Goal: Task Accomplishment & Management: Manage account settings

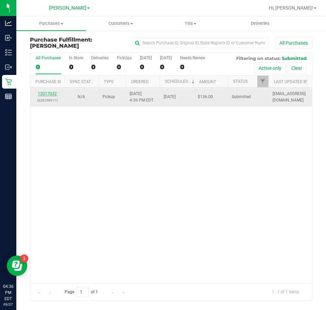
click at [53, 93] on link "12017032" at bounding box center [47, 93] width 19 height 5
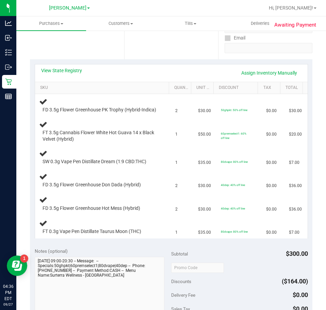
scroll to position [136, 0]
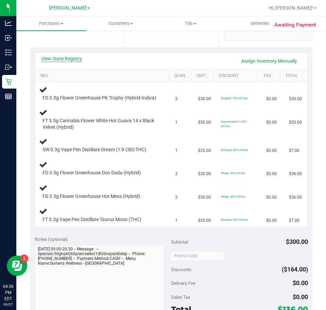
click at [51, 57] on link "View State Registry" at bounding box center [61, 58] width 41 height 7
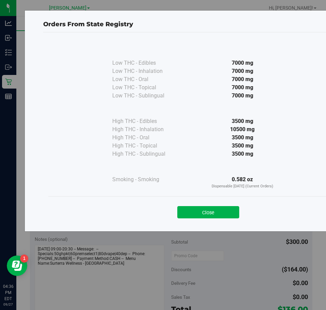
drag, startPoint x: 182, startPoint y: 208, endPoint x: 185, endPoint y: 203, distance: 6.1
click at [182, 208] on button "Close" at bounding box center [208, 212] width 62 height 12
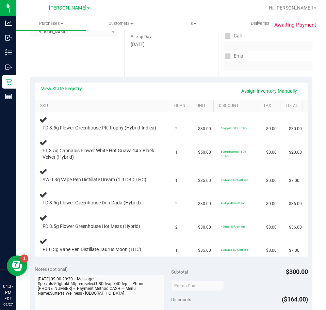
scroll to position [68, 0]
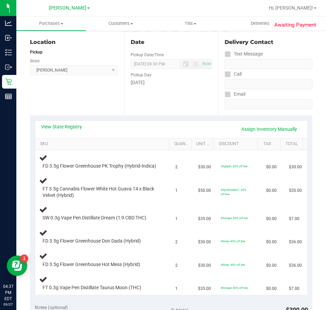
click at [73, 119] on div "View State Registry Assign Inventory Manually SKU Quantity Unit Price Discount …" at bounding box center [171, 207] width 283 height 184
click at [68, 127] on link "View State Registry" at bounding box center [61, 126] width 41 height 7
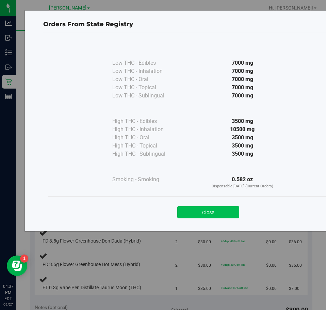
click at [221, 208] on button "Close" at bounding box center [208, 212] width 62 height 12
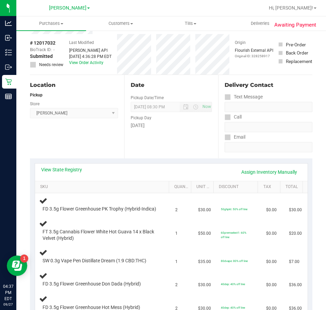
scroll to position [0, 0]
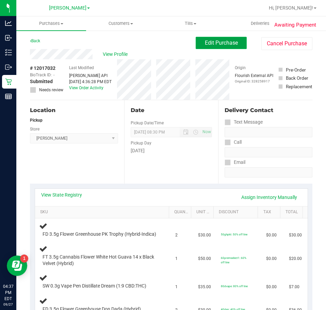
click at [226, 47] on button "Edit Purchase" at bounding box center [221, 43] width 51 height 12
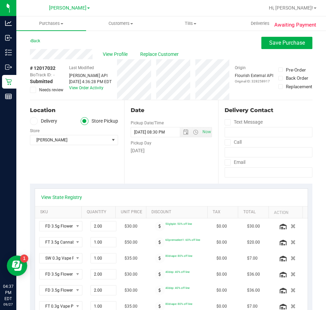
click at [35, 90] on icon at bounding box center [33, 90] width 4 height 0
click at [0, 0] on input "Needs review" at bounding box center [0, 0] width 0 height 0
click at [269, 42] on span "Save Purchase" at bounding box center [287, 43] width 36 height 6
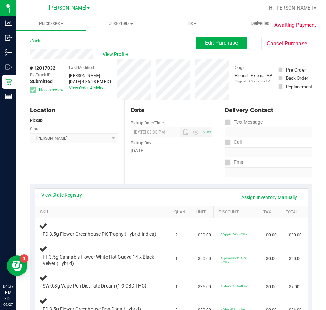
click at [119, 55] on span "View Profile" at bounding box center [116, 54] width 27 height 7
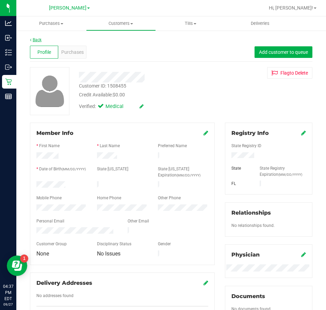
click at [38, 42] on link "Back" at bounding box center [36, 39] width 12 height 5
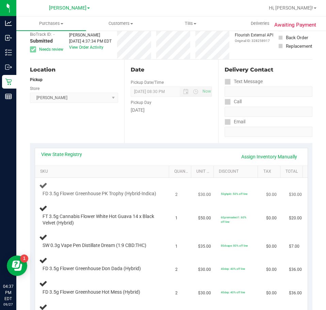
scroll to position [102, 0]
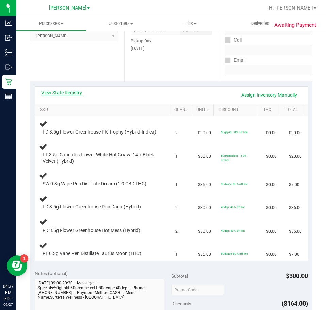
click at [73, 93] on link "View State Registry" at bounding box center [61, 92] width 41 height 7
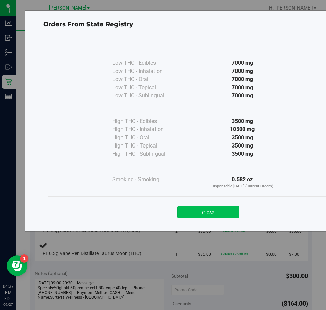
click at [218, 211] on button "Close" at bounding box center [208, 212] width 62 height 12
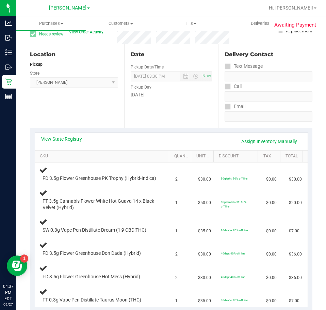
scroll to position [0, 0]
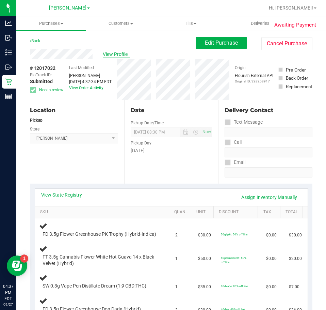
click at [113, 53] on span "View Profile" at bounding box center [116, 54] width 27 height 7
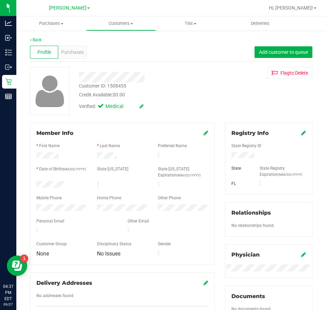
click at [120, 85] on div "Customer ID: 1508455" at bounding box center [102, 85] width 47 height 7
copy div "1508455"
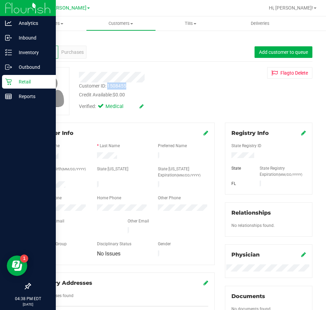
click at [26, 81] on p "Retail" at bounding box center [32, 82] width 41 height 8
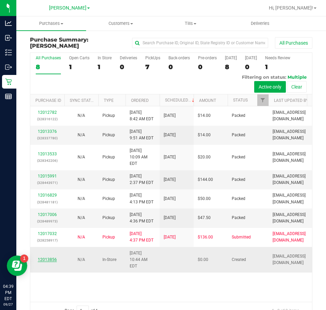
click at [46, 257] on link "12013856" at bounding box center [47, 259] width 19 height 5
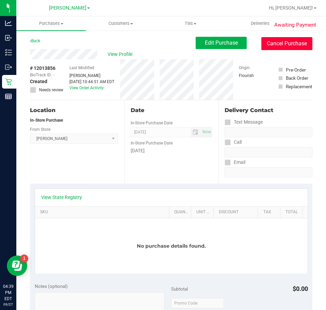
click at [274, 47] on button "Cancel Purchase" at bounding box center [287, 43] width 51 height 13
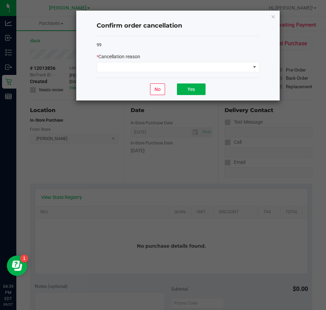
click at [163, 76] on div "99 * Cancellation reason" at bounding box center [178, 57] width 163 height 42
click at [168, 69] on span at bounding box center [174, 67] width 154 height 10
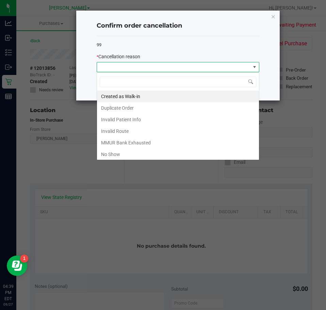
scroll to position [10, 163]
click at [137, 153] on li "No Show" at bounding box center [178, 154] width 162 height 12
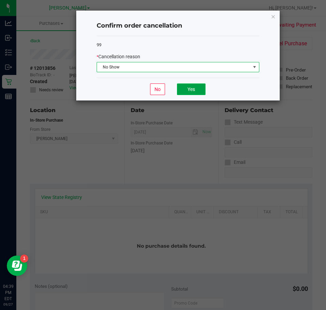
click at [205, 88] on button "Yes" at bounding box center [191, 89] width 29 height 12
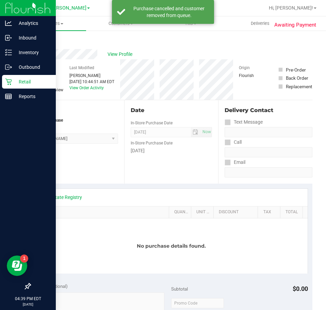
click at [16, 83] on p "Retail" at bounding box center [32, 82] width 41 height 8
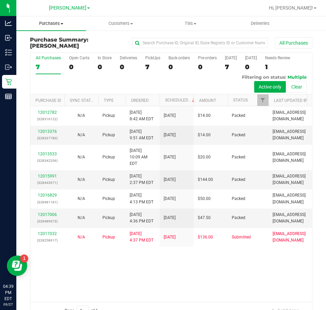
click at [54, 22] on span "Purchases" at bounding box center [51, 23] width 70 height 6
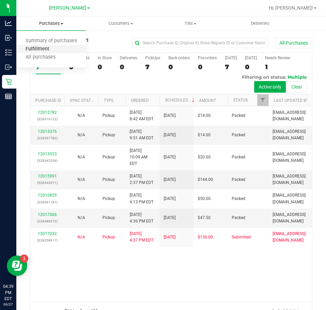
click at [40, 51] on span "Fulfillment" at bounding box center [37, 49] width 42 height 6
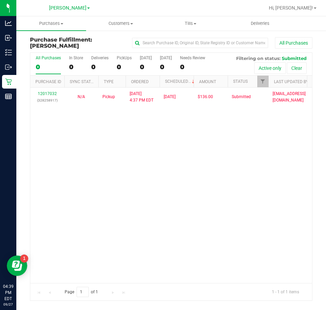
click at [245, 173] on div "12017032 (328258917) N/A Pickup [DATE] 4:37 PM EDT 9/27/2025 $136.00 Submitted …" at bounding box center [171, 185] width 282 height 195
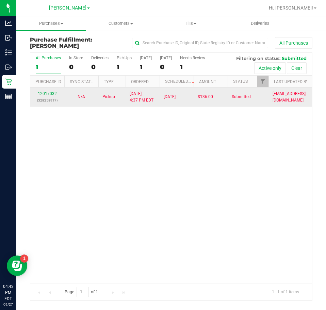
click at [49, 90] on td "12017032 (328258917)" at bounding box center [47, 97] width 34 height 19
click at [48, 93] on link "12017032" at bounding box center [47, 93] width 19 height 5
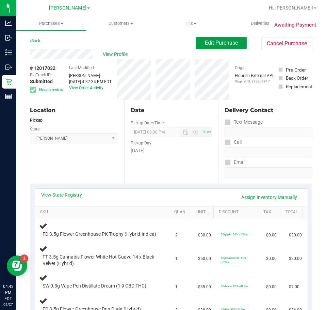
click at [223, 44] on span "Edit Purchase" at bounding box center [221, 43] width 33 height 6
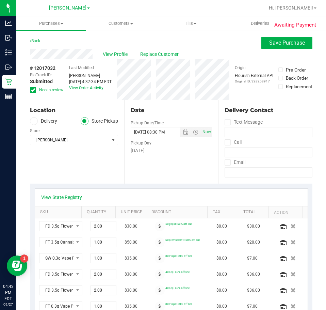
click at [33, 90] on icon at bounding box center [33, 90] width 4 height 0
click at [0, 0] on input "Needs review" at bounding box center [0, 0] width 0 height 0
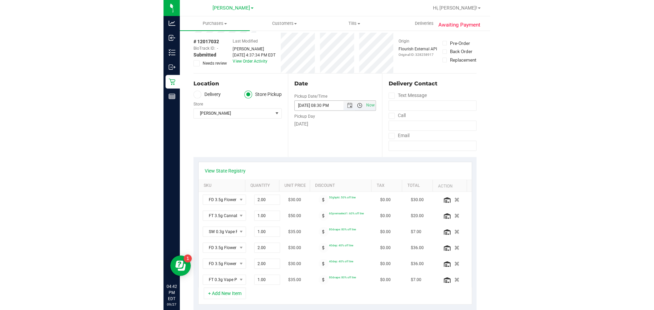
scroll to position [68, 0]
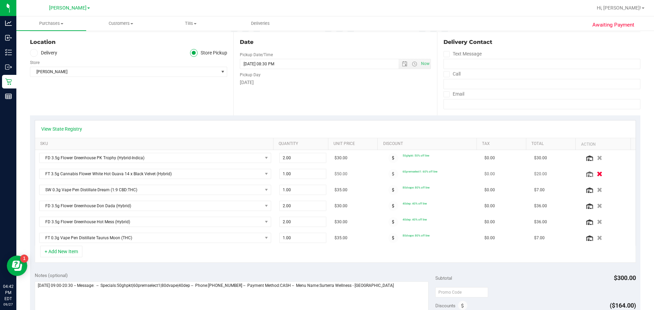
click at [326, 174] on icon "button" at bounding box center [600, 174] width 6 height 5
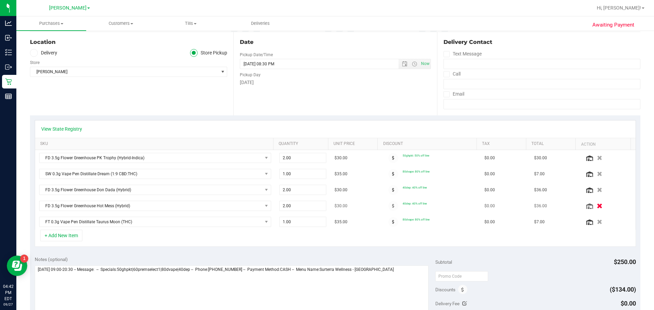
click at [326, 205] on icon "button" at bounding box center [600, 206] width 6 height 5
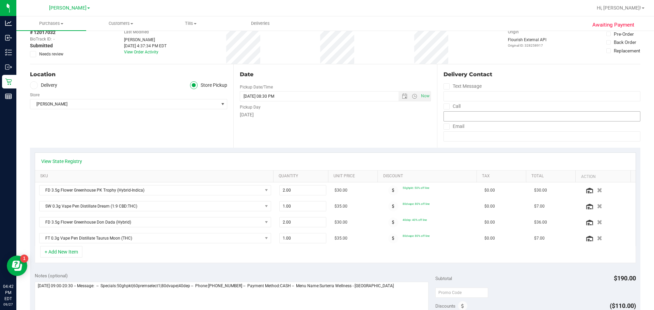
scroll to position [0, 0]
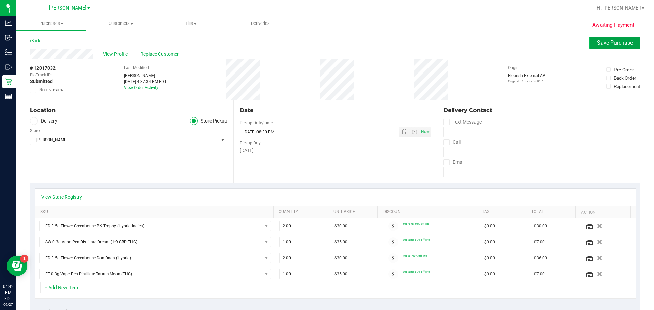
click at [326, 45] on span "Save Purchase" at bounding box center [615, 43] width 36 height 6
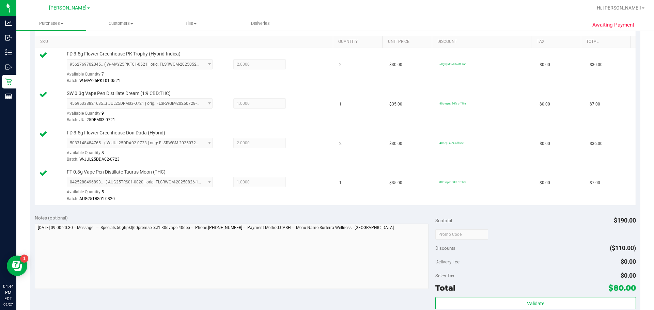
scroll to position [238, 0]
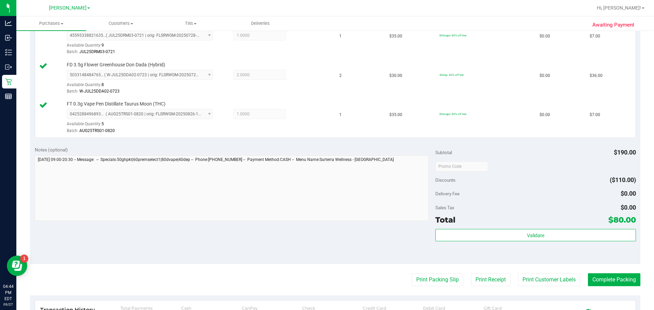
click at [326, 227] on div "Subtotal $190.00 Discounts ($110.00) Delivery Fee $0.00 Sales Tax $0.00 Total $…" at bounding box center [535, 202] width 200 height 113
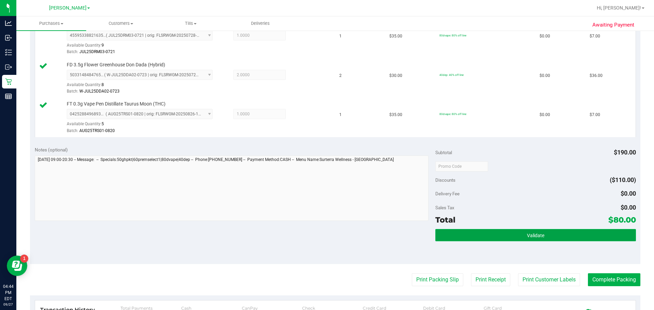
click at [326, 232] on button "Validate" at bounding box center [535, 235] width 200 height 12
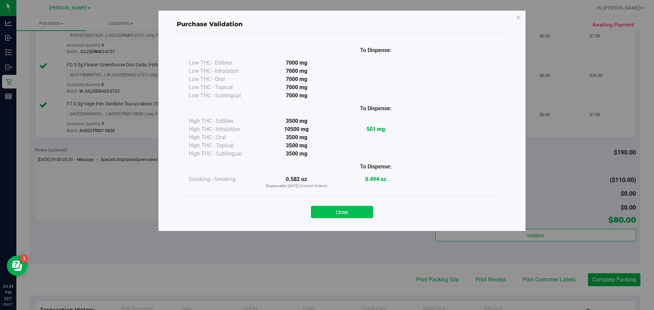
click at [326, 215] on button "Close" at bounding box center [342, 212] width 62 height 12
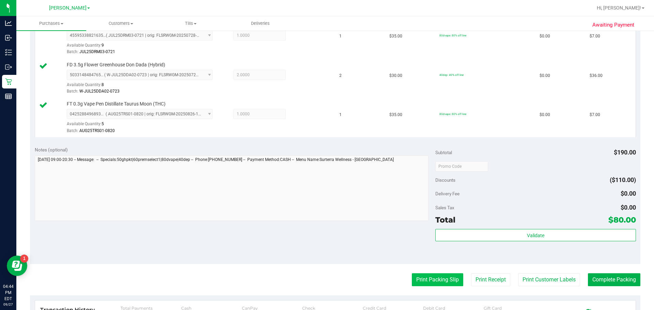
click at [326, 278] on button "Print Packing Slip" at bounding box center [437, 279] width 51 height 13
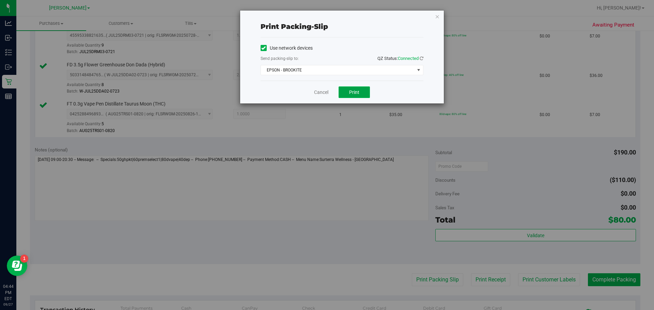
click at [326, 93] on span "Print" at bounding box center [354, 92] width 10 height 5
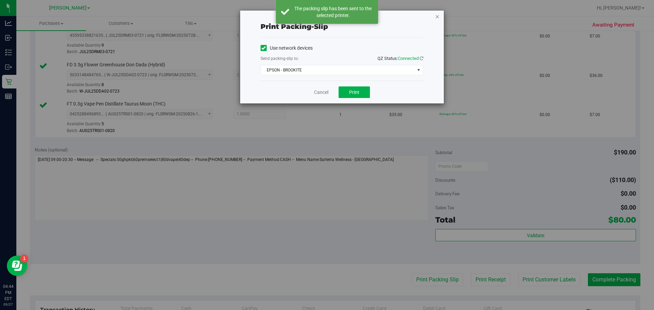
click at [326, 17] on icon "button" at bounding box center [437, 16] width 5 height 8
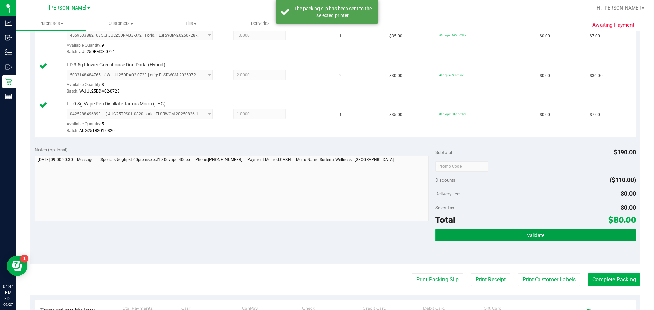
click at [326, 236] on span "Validate" at bounding box center [535, 235] width 17 height 5
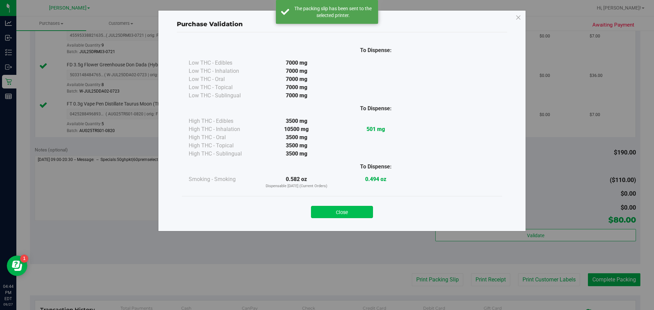
click at [326, 209] on button "Close" at bounding box center [342, 212] width 62 height 12
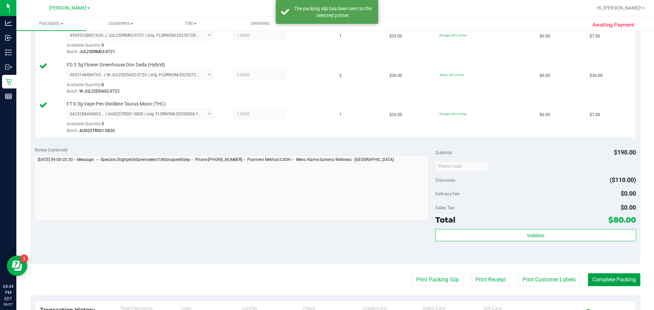
click at [326, 285] on button "Complete Packing" at bounding box center [614, 279] width 52 height 13
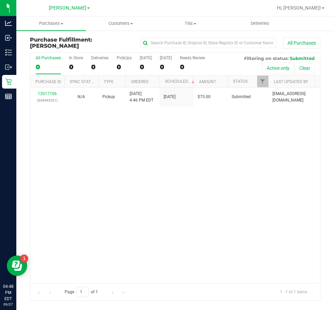
click at [210, 181] on div "12017106 (328493521) N/A Pickup [DATE] 4:46 PM EDT 9/27/2025 $75.00 Submitted […" at bounding box center [175, 185] width 290 height 195
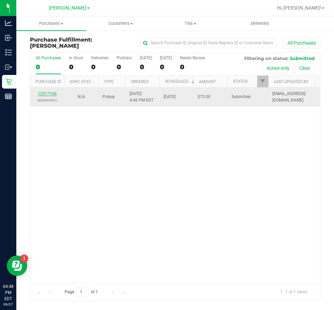
click at [50, 92] on link "12017106" at bounding box center [47, 93] width 19 height 5
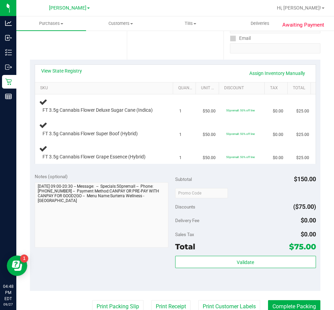
scroll to position [124, 0]
click at [63, 69] on link "View State Registry" at bounding box center [61, 71] width 41 height 7
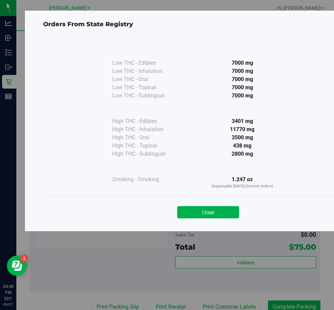
click at [203, 197] on div "Close" at bounding box center [208, 210] width 320 height 28
click at [208, 215] on button "Close" at bounding box center [208, 212] width 62 height 12
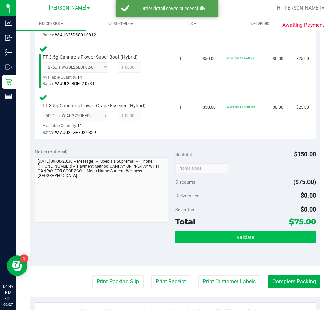
scroll to position [226, 0]
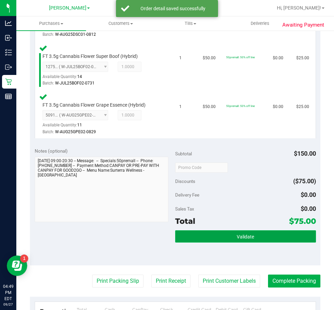
click at [221, 237] on button "Validate" at bounding box center [245, 236] width 141 height 12
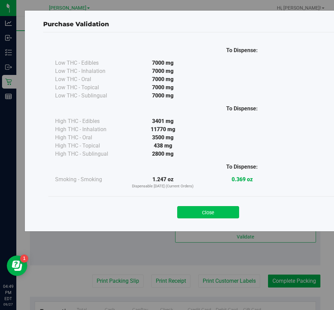
click at [197, 211] on button "Close" at bounding box center [208, 212] width 62 height 12
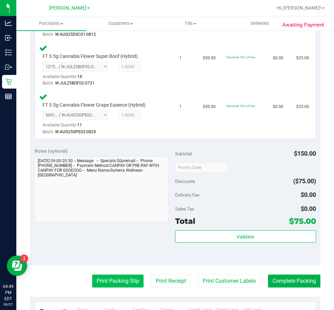
click at [100, 278] on button "Print Packing Slip" at bounding box center [117, 281] width 51 height 13
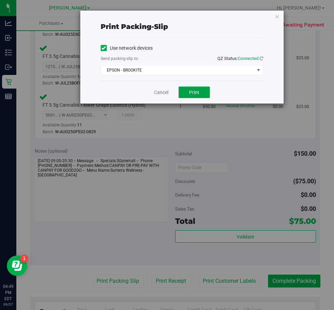
click at [195, 95] on button "Print" at bounding box center [194, 93] width 31 height 12
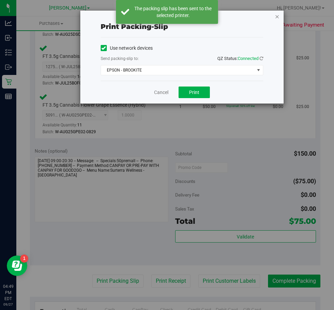
click at [279, 18] on icon "button" at bounding box center [277, 16] width 5 height 8
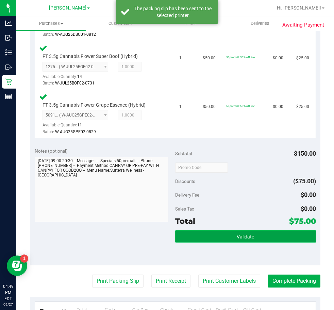
click at [229, 239] on button "Validate" at bounding box center [245, 236] width 141 height 12
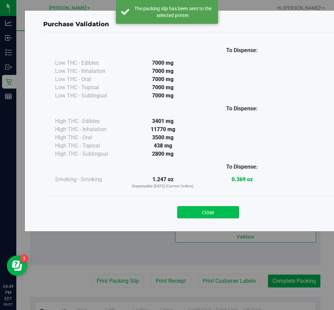
click at [202, 213] on button "Close" at bounding box center [208, 212] width 62 height 12
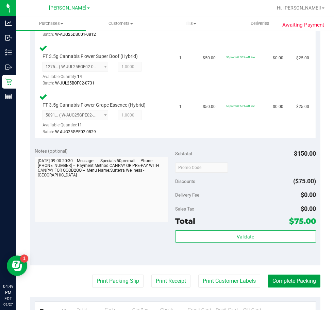
click at [304, 283] on button "Complete Packing" at bounding box center [294, 281] width 52 height 13
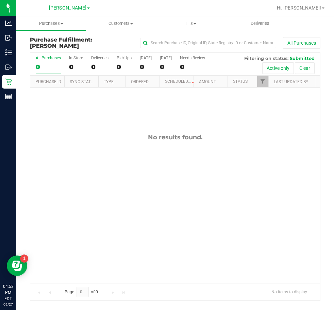
click at [214, 234] on div "No results found." at bounding box center [175, 208] width 290 height 241
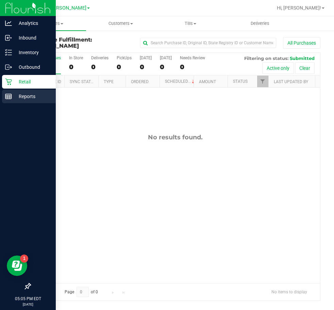
click at [13, 100] on p "Reports" at bounding box center [32, 96] width 41 height 8
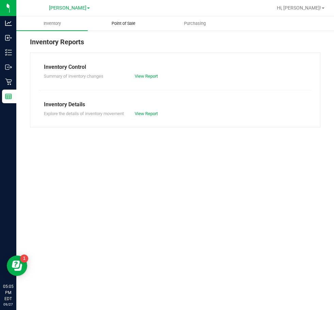
click at [120, 28] on uib-tab-heading "Point of Sale" at bounding box center [123, 24] width 71 height 14
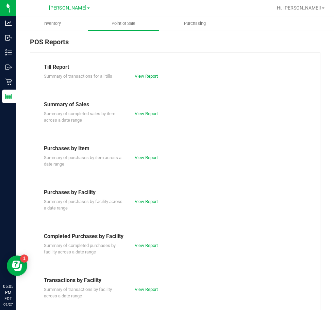
click at [150, 239] on div "Completed Purchases by Facility" at bounding box center [175, 236] width 263 height 8
click at [146, 245] on link "View Report" at bounding box center [146, 245] width 23 height 5
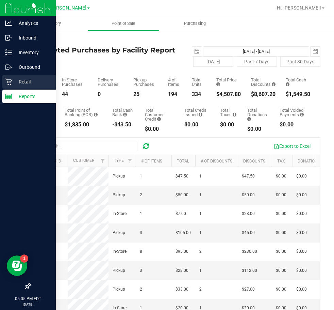
click at [6, 77] on div "Retail" at bounding box center [29, 82] width 54 height 14
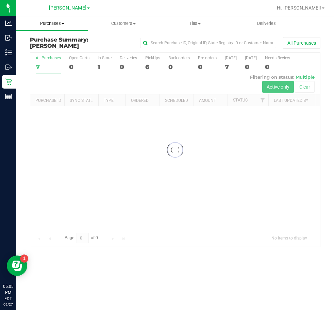
click at [45, 24] on span "Purchases" at bounding box center [52, 23] width 72 height 6
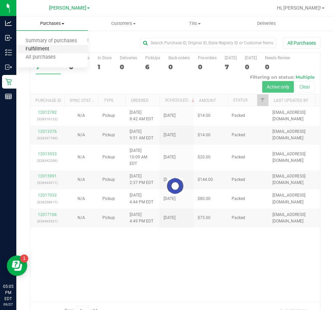
click at [46, 51] on span "Fulfillment" at bounding box center [37, 49] width 42 height 6
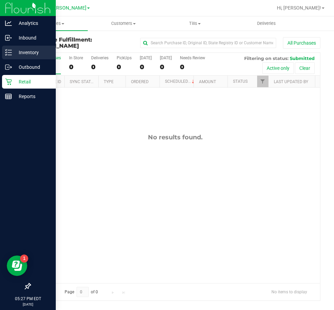
click at [10, 52] on line at bounding box center [10, 52] width 4 height 0
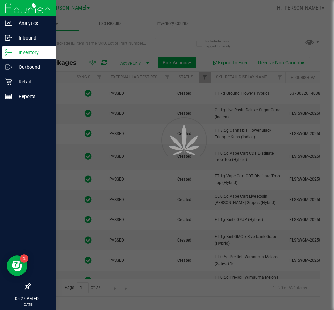
click at [119, 43] on div at bounding box center [167, 155] width 334 height 310
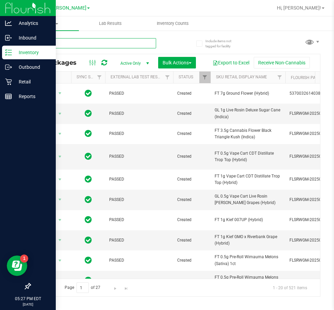
click at [100, 42] on input "text" at bounding box center [93, 43] width 126 height 10
type input "soo"
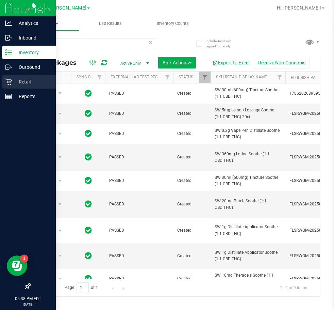
click at [7, 77] on div "Retail" at bounding box center [29, 82] width 54 height 14
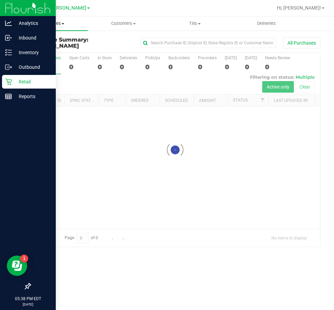
click at [47, 23] on span "Purchases" at bounding box center [52, 23] width 72 height 6
click at [35, 47] on span "Fulfillment" at bounding box center [37, 49] width 42 height 6
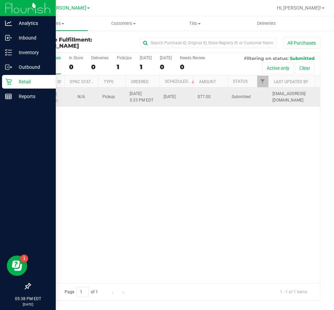
click at [53, 93] on link "12017458" at bounding box center [47, 93] width 19 height 5
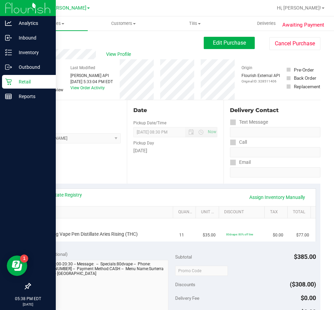
click at [68, 188] on div "View State Registry Assign Inventory Manually SKU Quantity Unit Price Discount …" at bounding box center [176, 214] width 282 height 53
click at [65, 195] on link "View State Registry" at bounding box center [61, 194] width 41 height 7
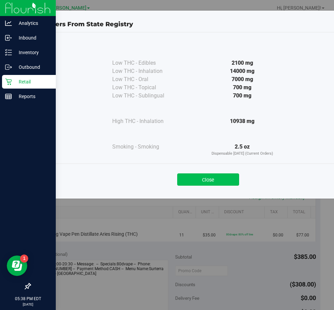
click at [204, 179] on button "Close" at bounding box center [208, 179] width 62 height 12
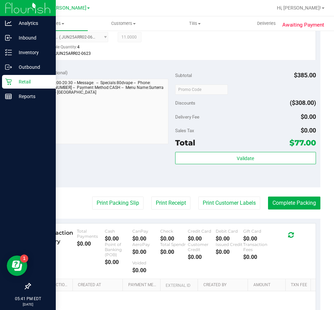
scroll to position [275, 0]
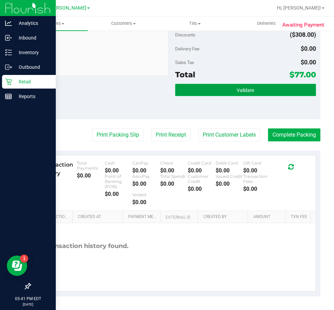
click at [221, 92] on button "Validate" at bounding box center [245, 90] width 141 height 12
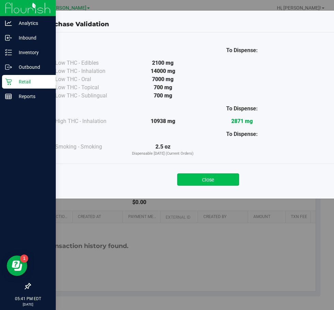
click at [202, 183] on button "Close" at bounding box center [208, 179] width 62 height 12
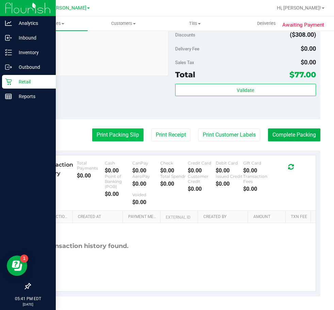
click at [108, 139] on button "Print Packing Slip" at bounding box center [117, 134] width 51 height 13
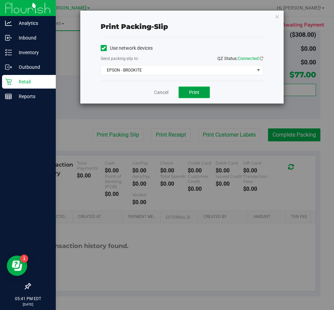
click at [186, 95] on button "Print" at bounding box center [194, 93] width 31 height 12
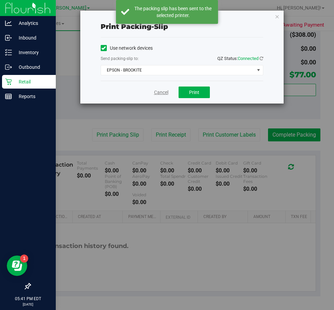
click at [157, 93] on link "Cancel" at bounding box center [161, 92] width 14 height 7
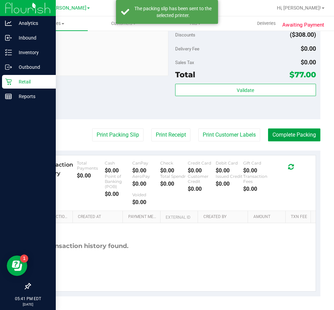
click at [284, 135] on button "Complete Packing" at bounding box center [294, 134] width 52 height 13
